Goal: Communication & Community: Share content

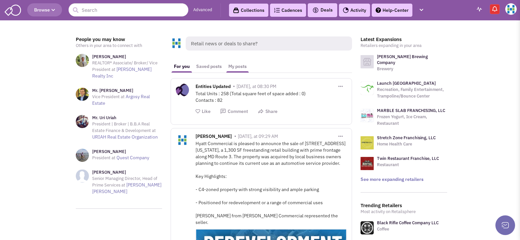
click at [236, 64] on link "My posts" at bounding box center [237, 66] width 25 height 12
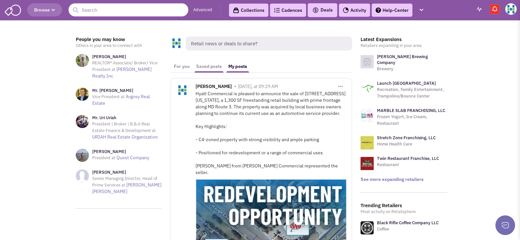
click at [213, 63] on link "Saved posts" at bounding box center [209, 66] width 32 height 12
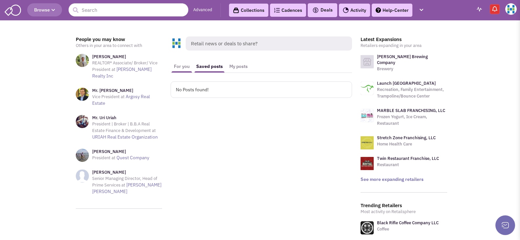
click at [184, 65] on link "For you" at bounding box center [182, 66] width 22 height 12
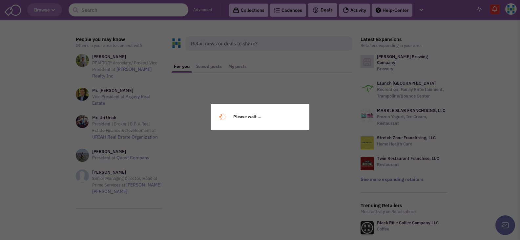
click at [227, 45] on div "Please wait ..." at bounding box center [260, 120] width 520 height 240
click at [228, 43] on span "Retail news or deals to share?" at bounding box center [269, 43] width 166 height 14
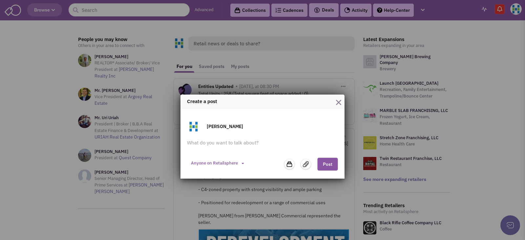
click at [306, 165] on img at bounding box center [306, 164] width 6 height 6
click at [0, 0] on input "file" at bounding box center [0, 0] width 0 height 0
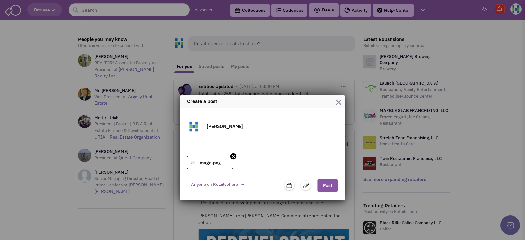
click at [231, 142] on textarea at bounding box center [262, 145] width 151 height 13
paste textarea "Hyatt Commercial’s [PERSON_NAME] and [PERSON_NAME] represented the landlord in …"
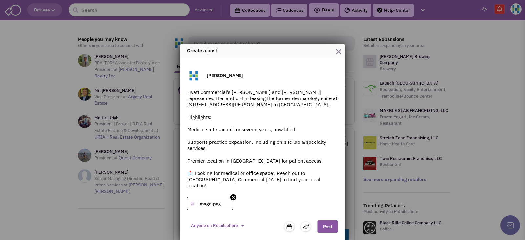
scroll to position [52, 0]
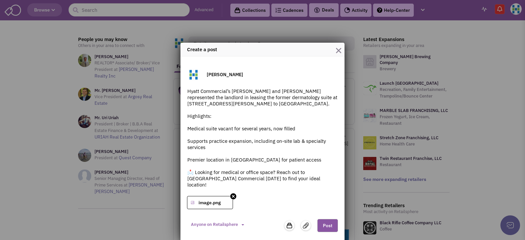
type textarea "Hyatt Commercial’s [PERSON_NAME] and [PERSON_NAME] represented the landlord in …"
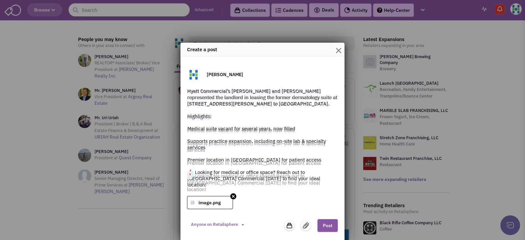
click at [327, 223] on button "Post" at bounding box center [327, 225] width 21 height 13
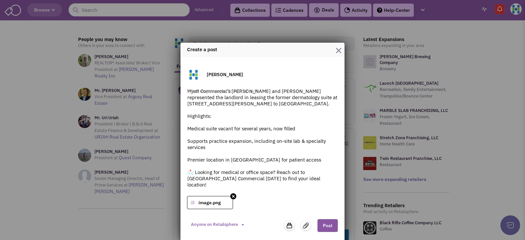
scroll to position [45, 0]
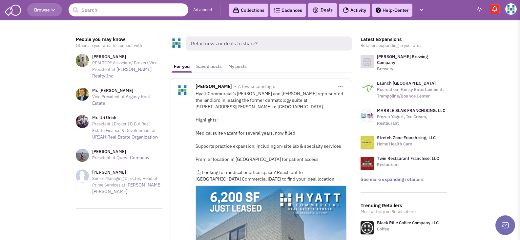
click at [341, 83] on button "button" at bounding box center [340, 86] width 12 height 12
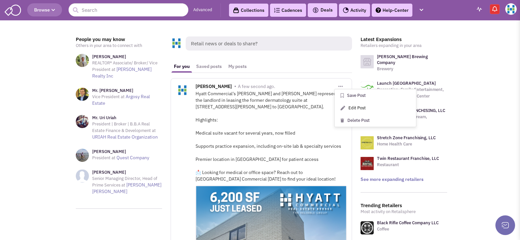
click at [354, 105] on link "Edit Post" at bounding box center [375, 108] width 81 height 12
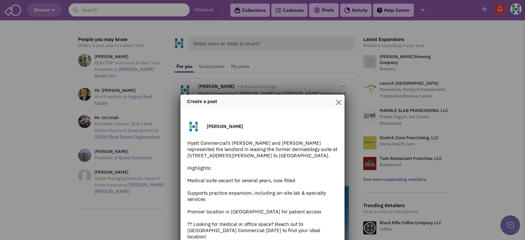
click at [187, 181] on textarea "Hyatt Commercial’s Treva Ghattas and Laurie Zuiderhof represented the landlord …" at bounding box center [262, 191] width 151 height 105
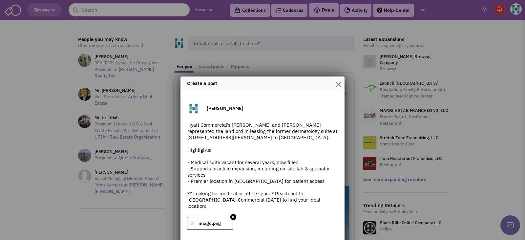
scroll to position [33, 0]
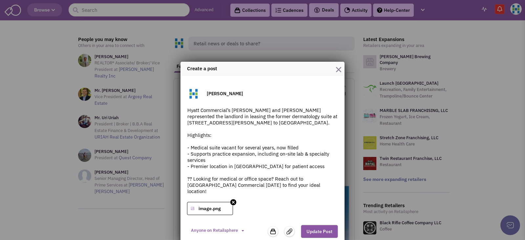
type textarea "Hyatt Commercial’s Treva Ghattas and Laurie Zuiderhof represented the landlord …"
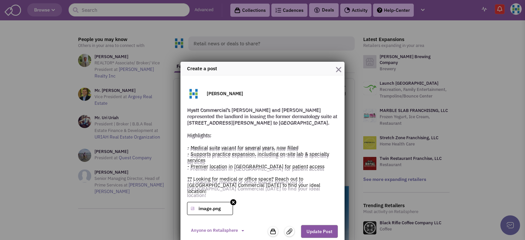
click at [317, 234] on div "Gabrielle Titow Hyatt Commercial’s Treva Ghattas and Laurie Zuiderhof represent…" at bounding box center [262, 160] width 164 height 170
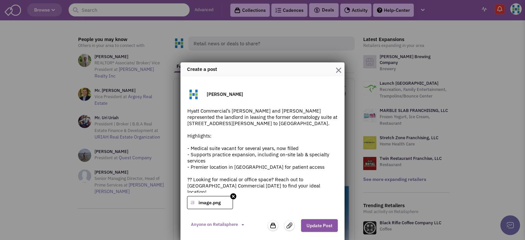
click at [321, 222] on button "Update Post" at bounding box center [319, 225] width 37 height 13
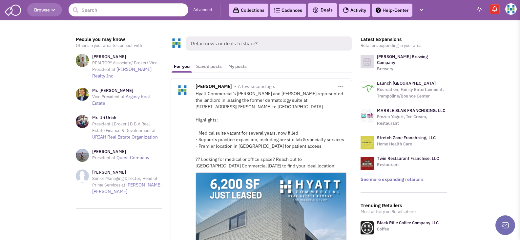
click at [343, 83] on button "button" at bounding box center [340, 86] width 12 height 12
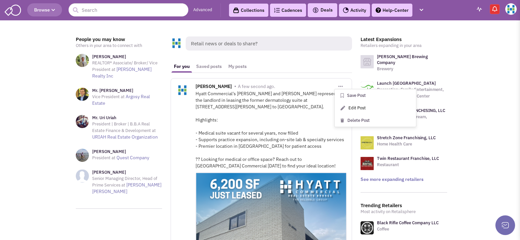
click at [347, 107] on link "Edit Post" at bounding box center [375, 108] width 81 height 12
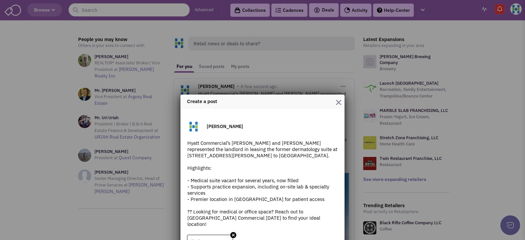
click at [191, 210] on textarea "Hyatt Commercial’s Treva Ghattas and Laurie Zuiderhof represented the landlord …" at bounding box center [262, 185] width 151 height 92
click at [190, 213] on textarea "Hyatt Commercial’s Treva Ghattas and Laurie Zuiderhof represented the landlord …" at bounding box center [262, 185] width 151 height 92
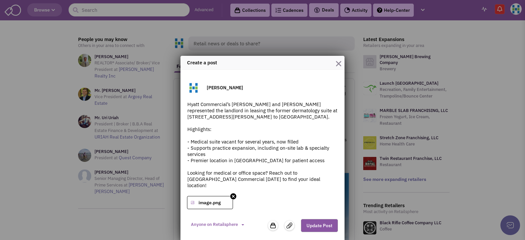
type textarea "Hyatt Commercial’s Treva Ghattas and Laurie Zuiderhof represented the landlord …"
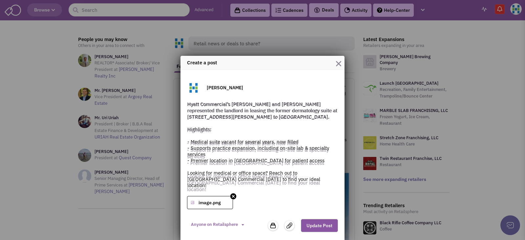
click at [317, 226] on button "Update Post" at bounding box center [319, 225] width 37 height 13
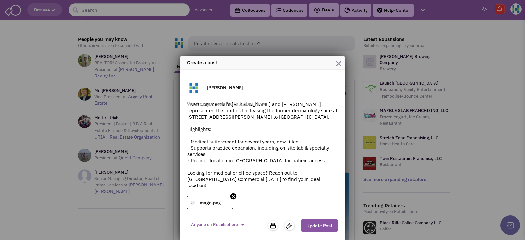
scroll to position [32, 0]
